Goal: Information Seeking & Learning: Learn about a topic

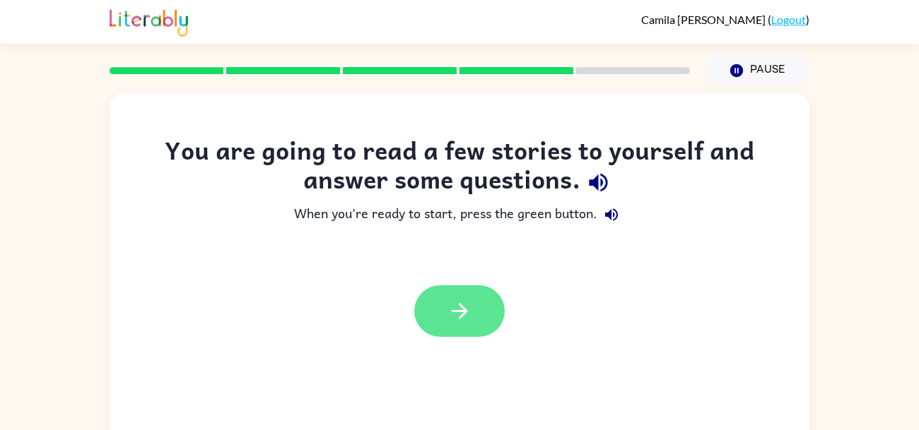
click at [486, 290] on button "button" at bounding box center [459, 312] width 90 height 52
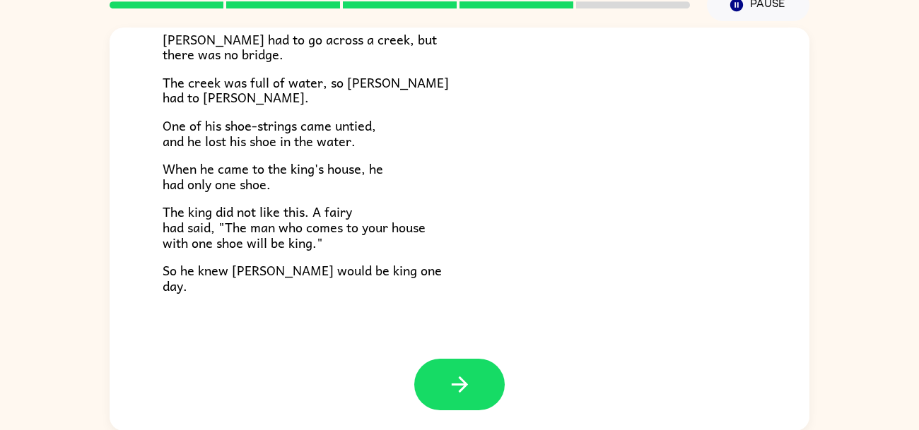
scroll to position [241, 0]
click at [469, 384] on icon "button" at bounding box center [459, 385] width 25 height 25
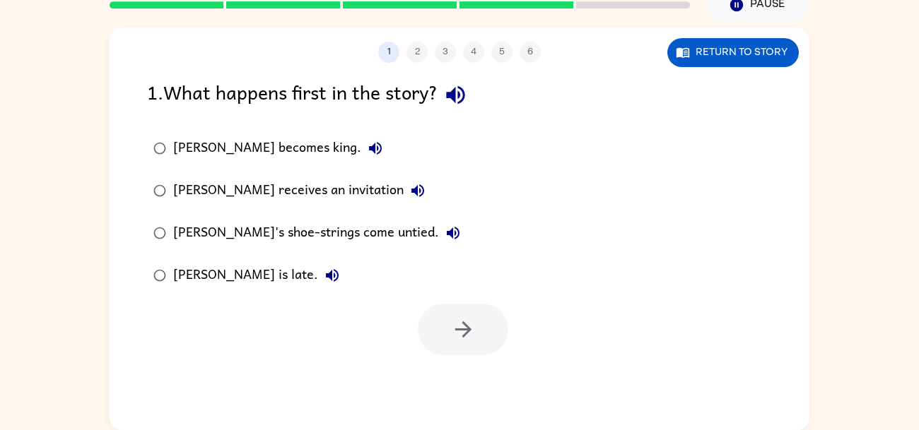
scroll to position [0, 0]
click at [453, 102] on icon "button" at bounding box center [455, 95] width 25 height 25
click at [369, 148] on icon "button" at bounding box center [375, 148] width 13 height 13
click at [283, 182] on div "[PERSON_NAME] receives an invitation" at bounding box center [302, 191] width 259 height 28
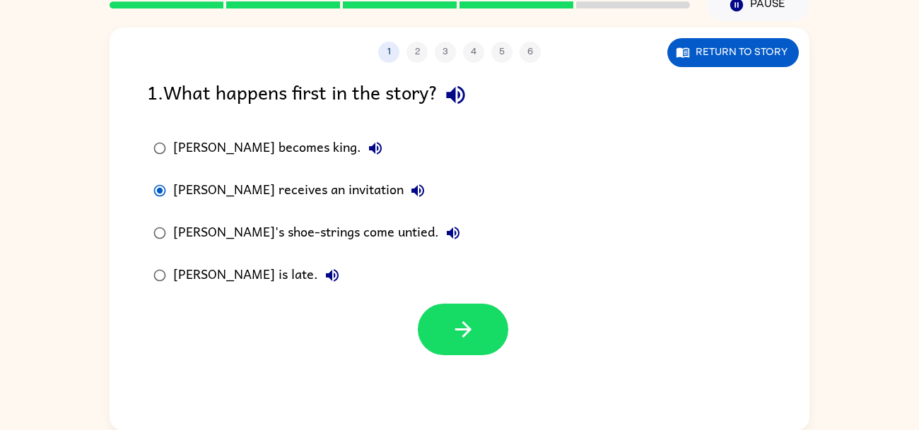
click at [409, 196] on icon "button" at bounding box center [417, 190] width 17 height 17
click at [445, 236] on icon "button" at bounding box center [453, 233] width 17 height 17
click at [300, 196] on div "[PERSON_NAME] receives an invitation" at bounding box center [302, 191] width 259 height 28
click at [476, 331] on button "button" at bounding box center [463, 330] width 90 height 52
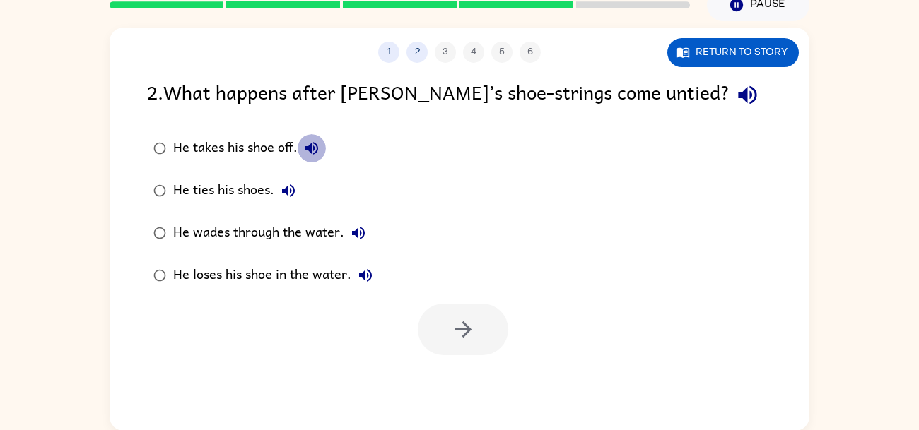
click at [322, 146] on button "He takes his shoe off." at bounding box center [312, 148] width 28 height 28
click at [298, 181] on button "He ties his shoes." at bounding box center [288, 191] width 28 height 28
click at [364, 236] on icon "button" at bounding box center [358, 233] width 17 height 17
click at [358, 283] on icon "button" at bounding box center [365, 275] width 17 height 17
click at [344, 278] on div "He loses his shoe in the water." at bounding box center [276, 276] width 206 height 28
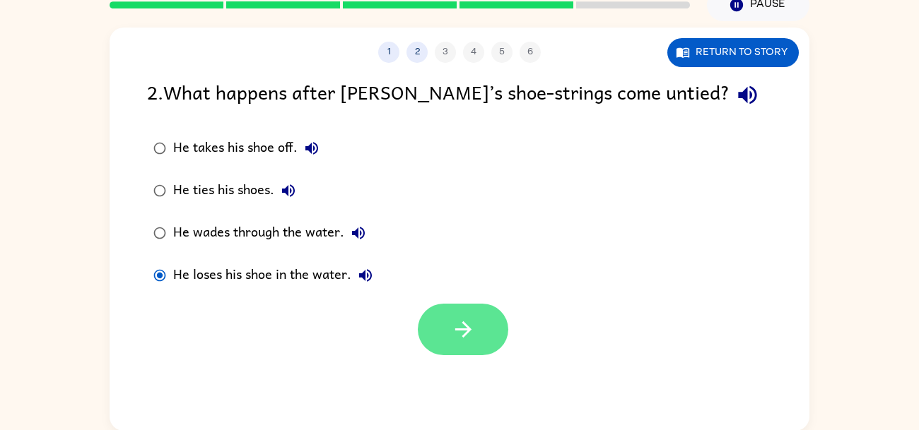
click at [498, 341] on button "button" at bounding box center [463, 330] width 90 height 52
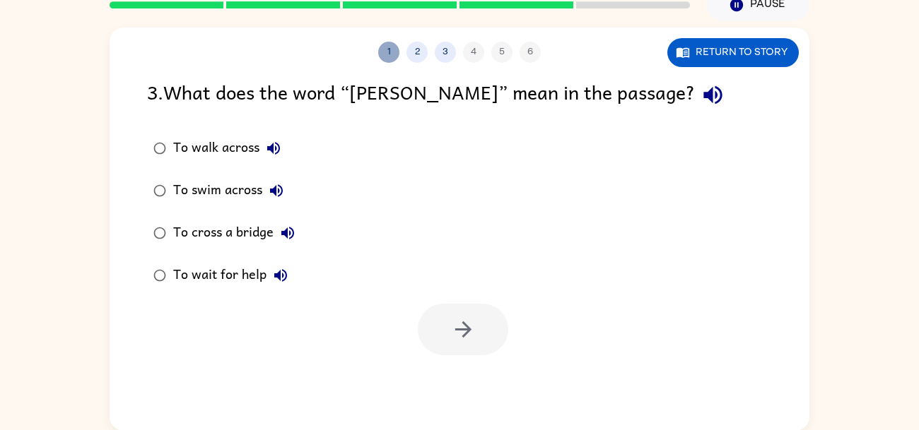
click at [398, 50] on button "1" at bounding box center [388, 52] width 21 height 21
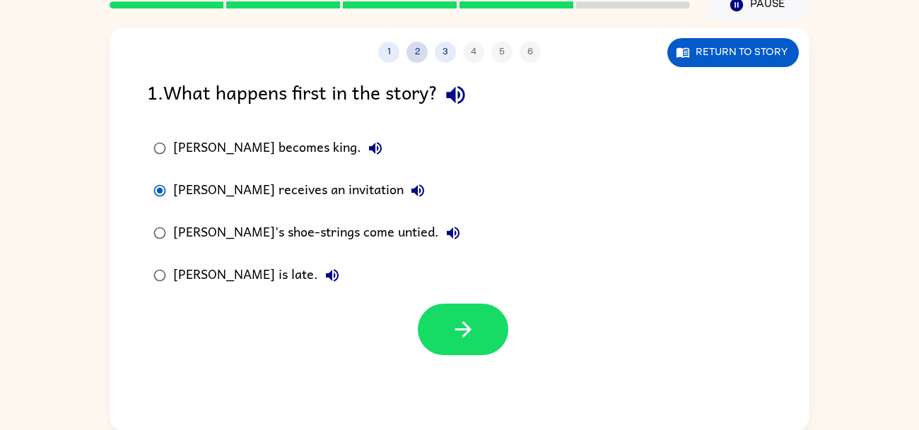
click at [418, 57] on button "2" at bounding box center [416, 52] width 21 height 21
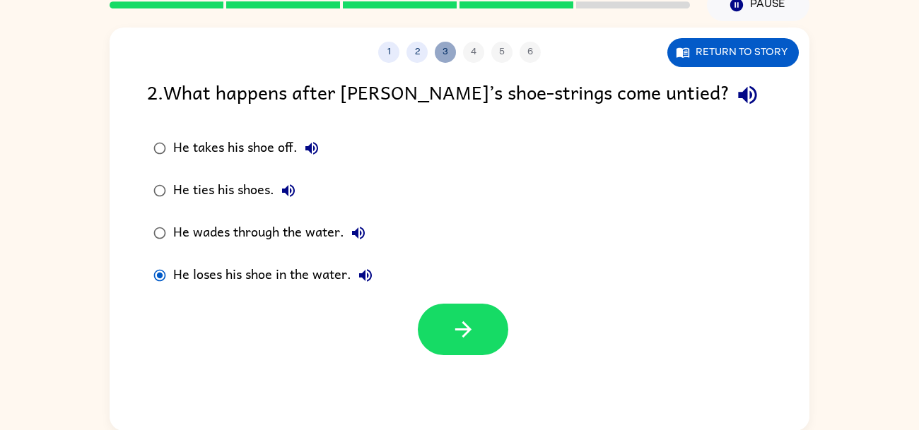
click at [447, 55] on button "3" at bounding box center [445, 52] width 21 height 21
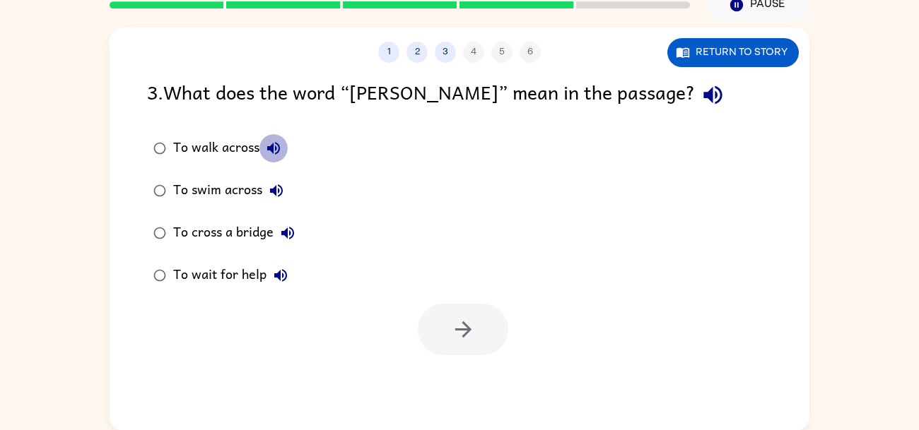
click at [277, 144] on icon "button" at bounding box center [273, 148] width 13 height 13
click at [271, 148] on icon "button" at bounding box center [273, 148] width 13 height 13
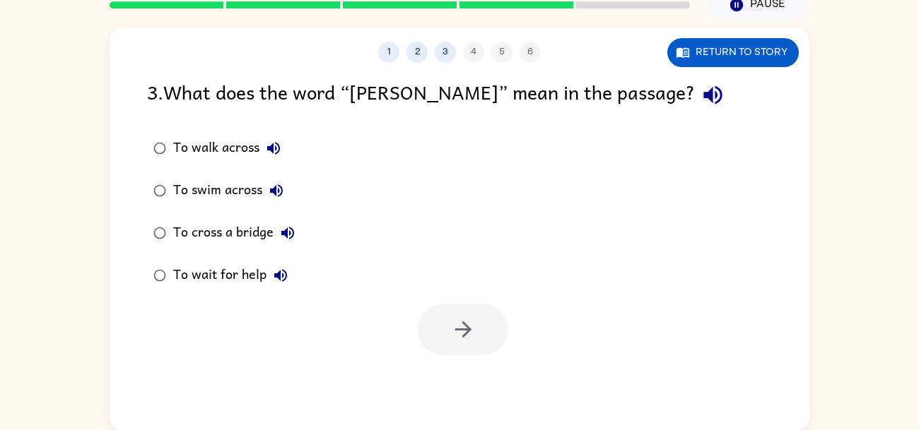
click at [271, 148] on icon "button" at bounding box center [273, 148] width 13 height 13
click at [278, 187] on icon "button" at bounding box center [276, 190] width 17 height 17
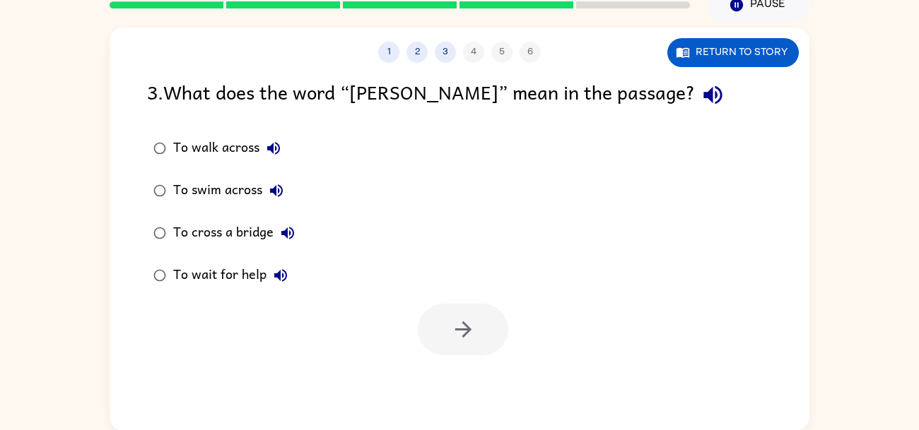
click at [290, 225] on icon "button" at bounding box center [287, 233] width 17 height 17
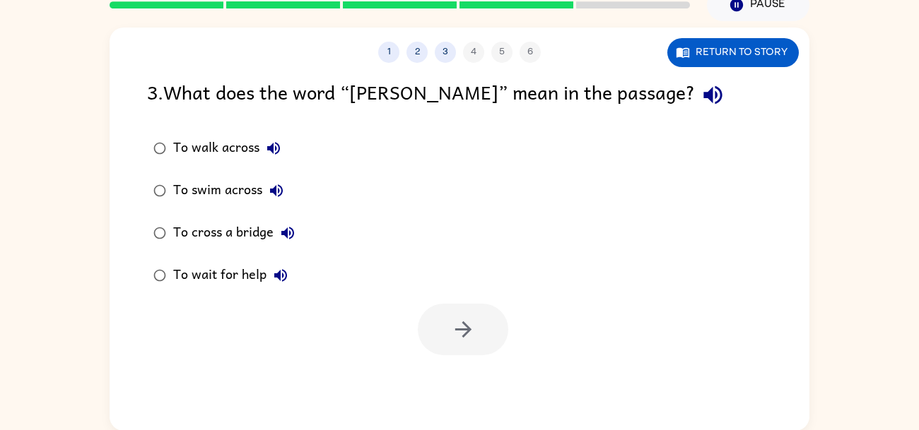
click at [290, 225] on icon "button" at bounding box center [287, 233] width 17 height 17
click at [281, 269] on icon "button" at bounding box center [280, 275] width 17 height 17
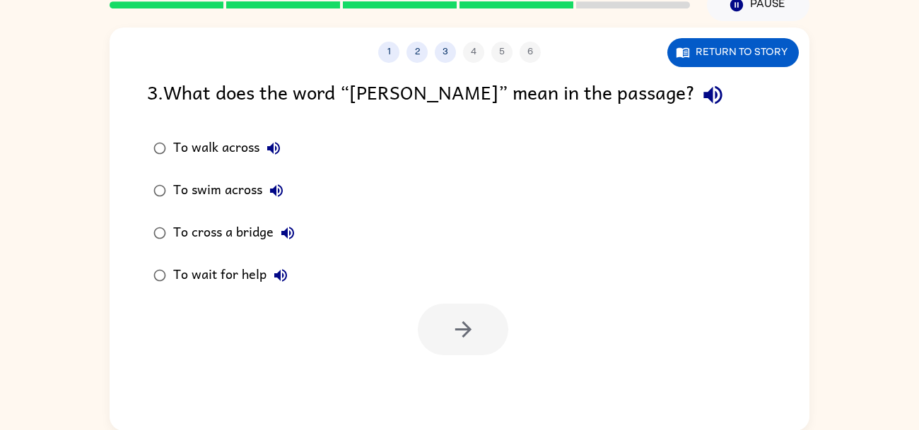
click at [245, 152] on div "To walk across" at bounding box center [230, 148] width 115 height 28
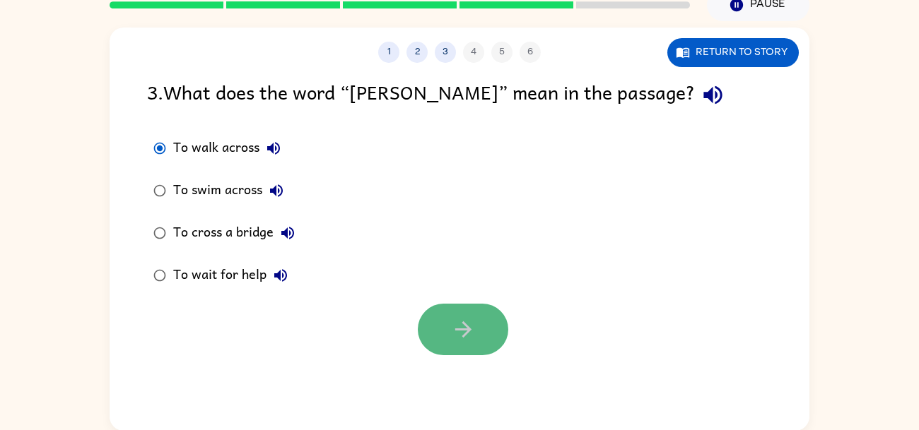
click at [461, 351] on button "button" at bounding box center [463, 330] width 90 height 52
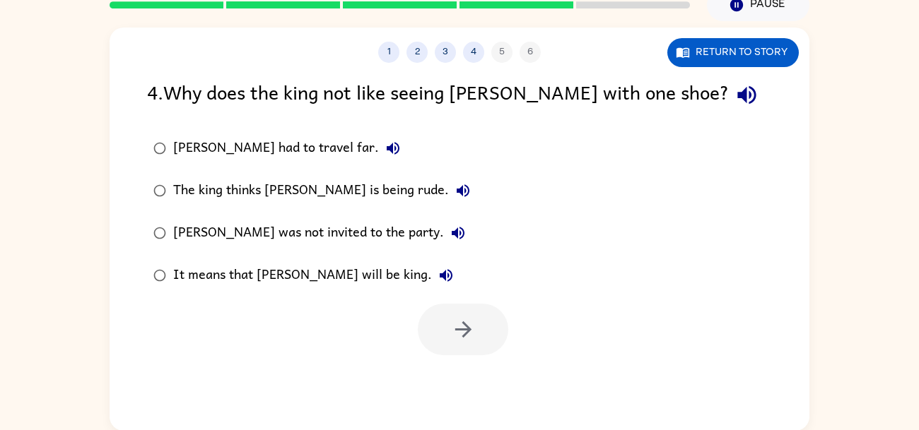
click at [385, 143] on icon "button" at bounding box center [393, 148] width 17 height 17
click at [454, 189] on icon "button" at bounding box center [462, 190] width 17 height 17
click at [450, 228] on icon "button" at bounding box center [458, 233] width 17 height 17
click at [438, 269] on icon "button" at bounding box center [446, 275] width 17 height 17
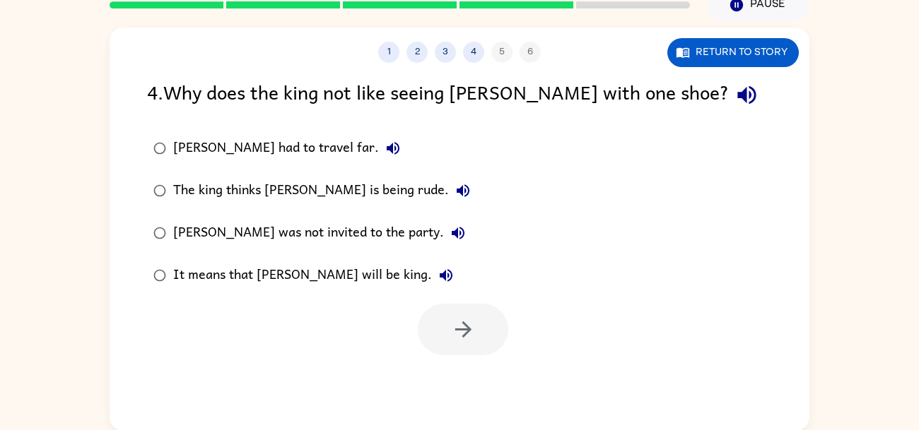
click at [440, 277] on icon "button" at bounding box center [446, 275] width 13 height 13
click at [432, 274] on button "It means that [PERSON_NAME] will be king." at bounding box center [446, 276] width 28 height 28
click at [353, 275] on div "It means that [PERSON_NAME] will be king." at bounding box center [316, 276] width 287 height 28
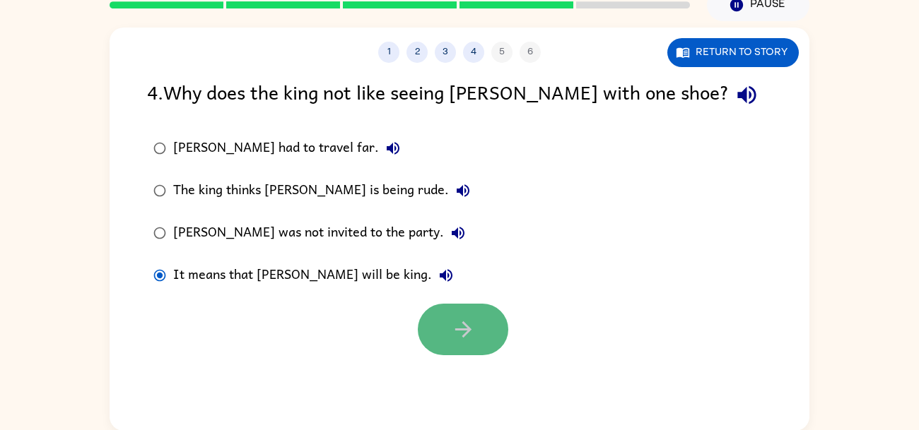
click at [474, 326] on icon "button" at bounding box center [463, 329] width 25 height 25
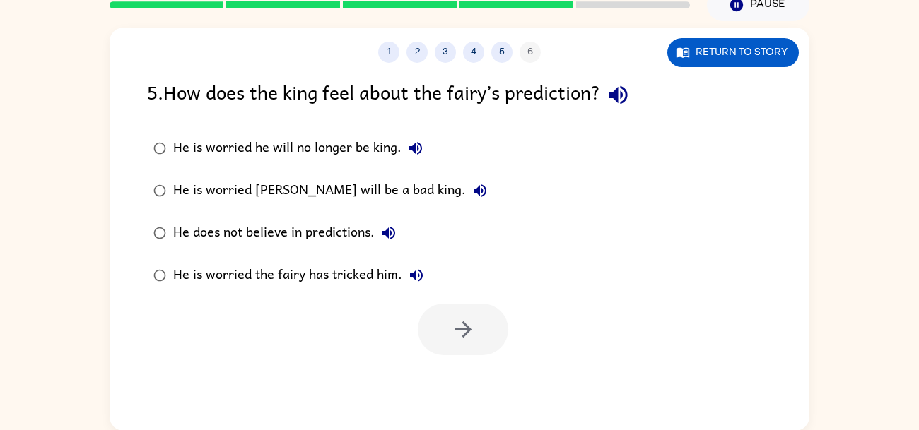
click at [627, 100] on icon "button" at bounding box center [618, 95] width 25 height 25
click at [407, 151] on icon "button" at bounding box center [415, 148] width 17 height 17
click at [471, 192] on icon "button" at bounding box center [479, 190] width 17 height 17
click at [384, 230] on icon "button" at bounding box center [388, 233] width 17 height 17
click at [423, 283] on icon "button" at bounding box center [416, 275] width 17 height 17
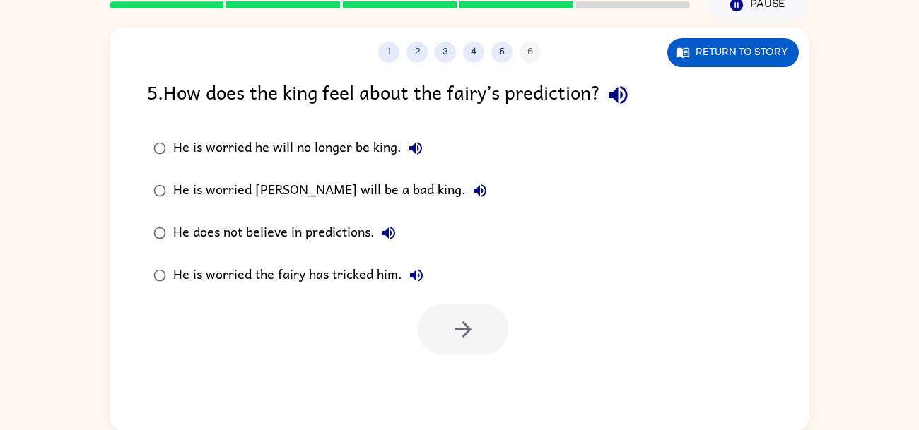
click at [356, 45] on div "1 2 3 4 5 6" at bounding box center [460, 52] width 700 height 21
click at [340, 143] on div "He is worried he will no longer be king." at bounding box center [301, 148] width 257 height 28
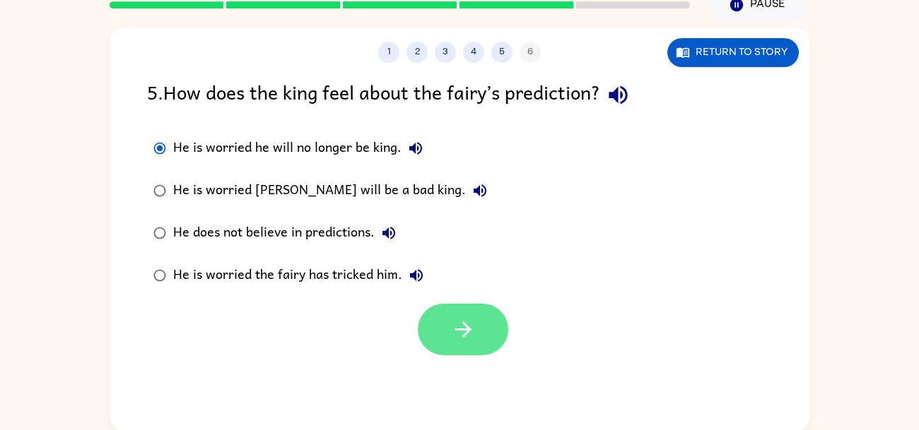
click at [456, 339] on icon "button" at bounding box center [463, 329] width 25 height 25
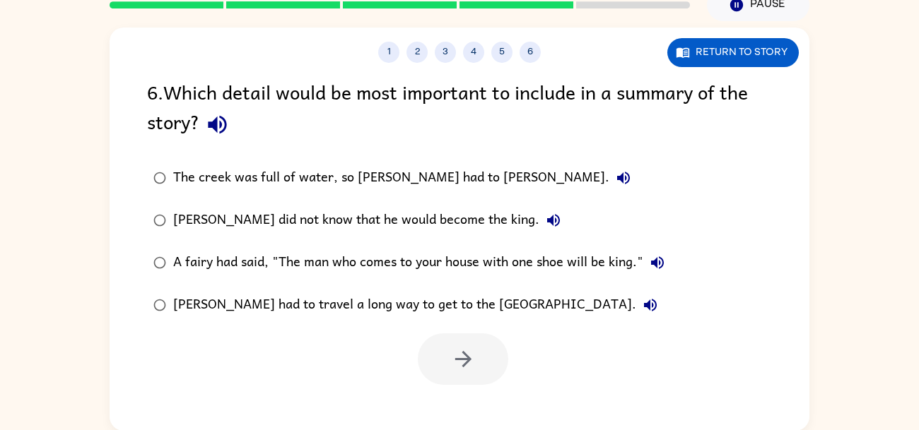
click at [218, 123] on icon "button" at bounding box center [217, 125] width 18 height 18
click at [615, 181] on icon "button" at bounding box center [623, 178] width 17 height 17
click at [539, 210] on button "[PERSON_NAME] did not know that he would become the king." at bounding box center [553, 220] width 28 height 28
click at [601, 259] on div "A fairy had said, "The man who comes to your house with one shoe will be king."" at bounding box center [422, 263] width 498 height 28
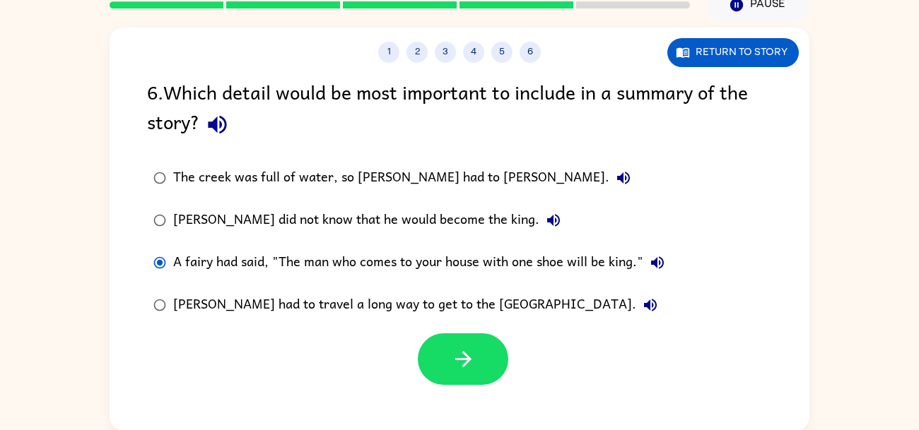
click at [654, 264] on icon "button" at bounding box center [657, 263] width 13 height 13
click at [642, 308] on icon "button" at bounding box center [650, 305] width 17 height 17
click at [453, 359] on icon "button" at bounding box center [463, 359] width 25 height 25
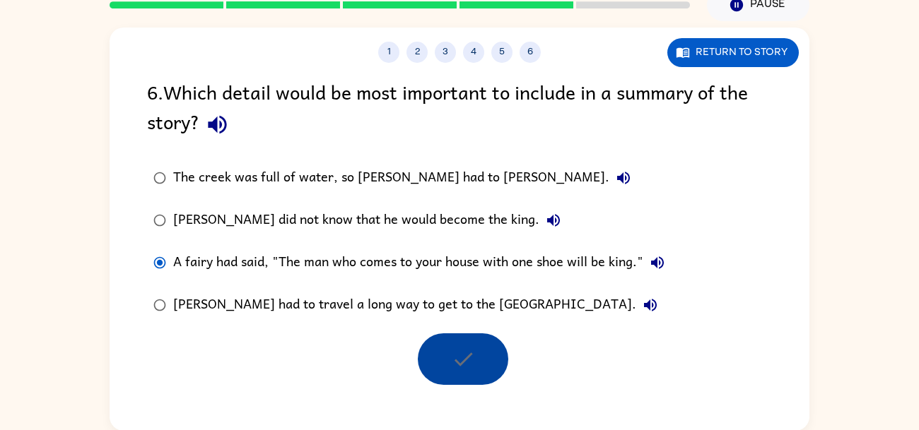
click at [396, 318] on div "[PERSON_NAME] had to travel a long way to get to the [GEOGRAPHIC_DATA]." at bounding box center [418, 305] width 491 height 28
